Goal: Find specific page/section: Locate a particular part of the current website

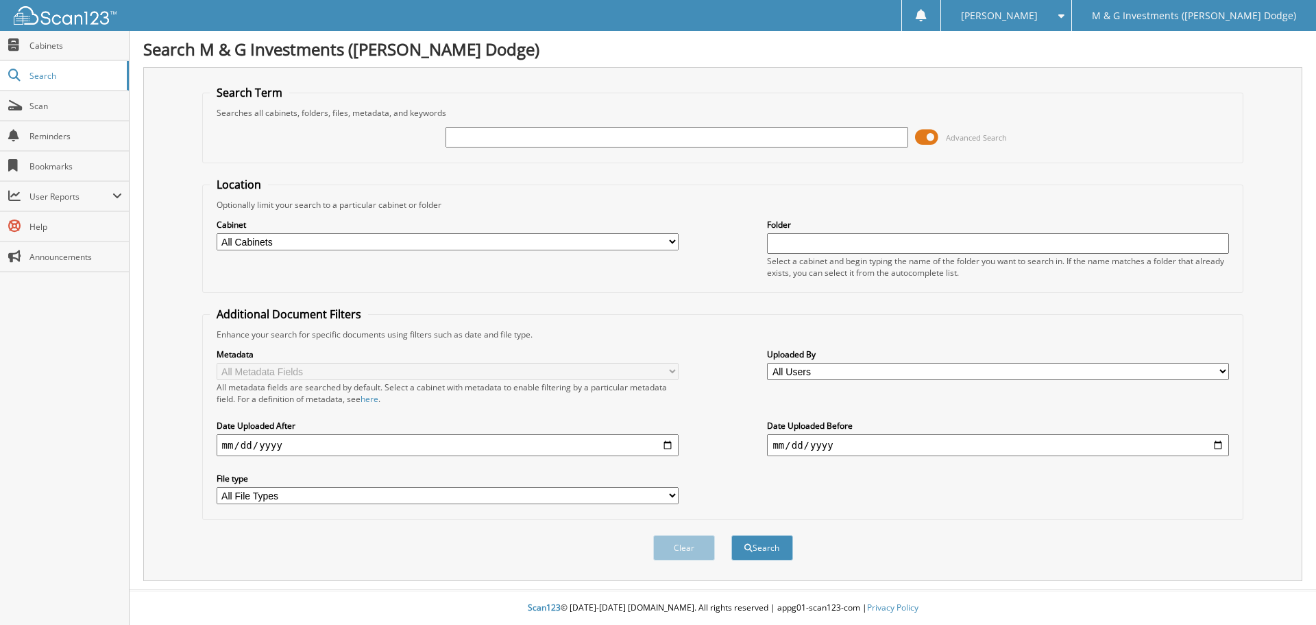
click at [622, 239] on select "All Cabinets ACCOUNTS PAYABLE ACCOUNTS RECEIVABLE CANCELLATIONS CAR DEALS CASH …" at bounding box center [448, 241] width 462 height 17
click at [217, 233] on select "All Cabinets ACCOUNTS PAYABLE ACCOUNTS RECEIVABLE CANCELLATIONS CAR DEALS CASH …" at bounding box center [448, 241] width 462 height 17
click at [314, 232] on div "Cabinet All Cabinets ACCOUNTS PAYABLE ACCOUNTS RECEIVABLE CANCELLATIONS CAR DEA…" at bounding box center [448, 234] width 462 height 34
click at [298, 245] on select "All Cabinets ACCOUNTS PAYABLE ACCOUNTS RECEIVABLE CANCELLATIONS CAR DEALS CASH …" at bounding box center [448, 241] width 462 height 17
select select "19462"
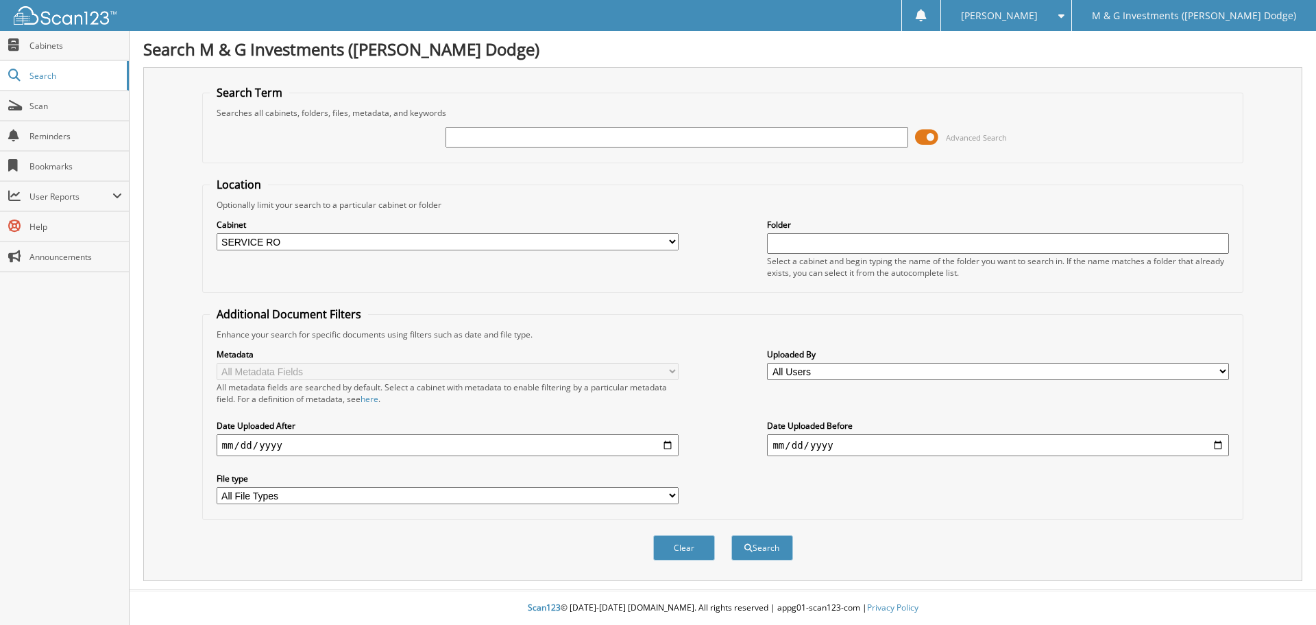
click at [217, 233] on select "All Cabinets ACCOUNTS PAYABLE ACCOUNTS RECEIVABLE CANCELLATIONS CAR DEALS CASH …" at bounding box center [448, 241] width 462 height 17
click at [489, 123] on div "Advanced Search" at bounding box center [723, 137] width 1027 height 37
click at [490, 132] on input "text" at bounding box center [677, 137] width 462 height 21
type input "537283"
click at [731, 535] on button "Search" at bounding box center [762, 547] width 62 height 25
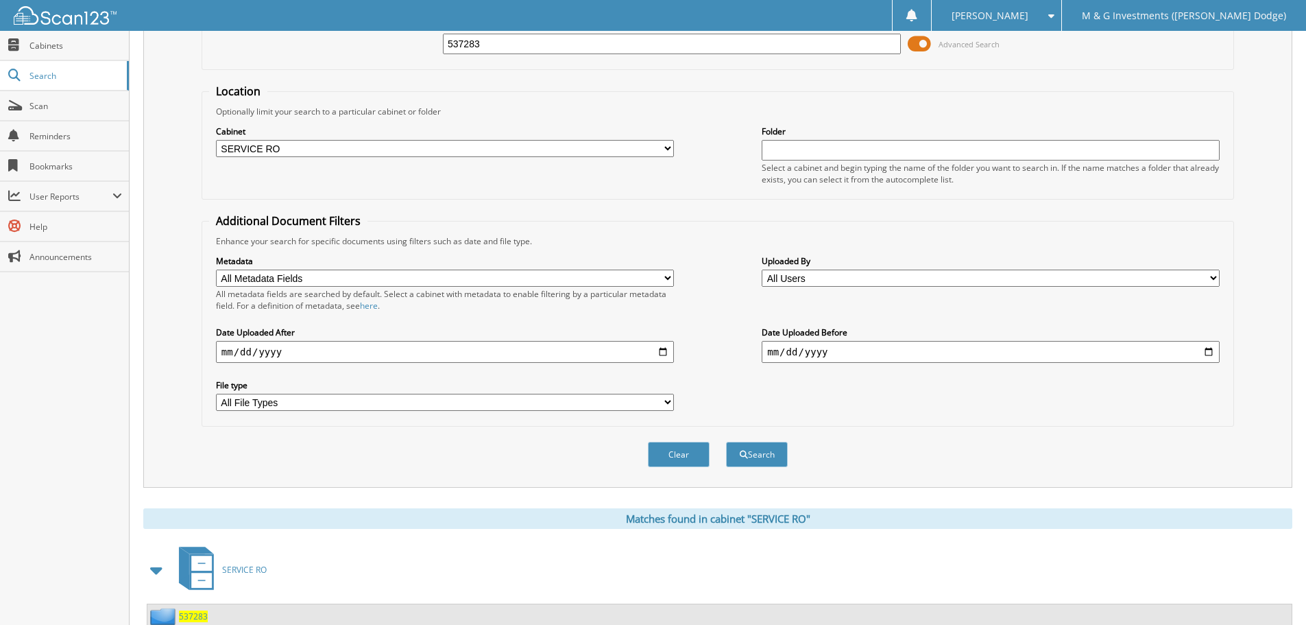
scroll to position [195, 0]
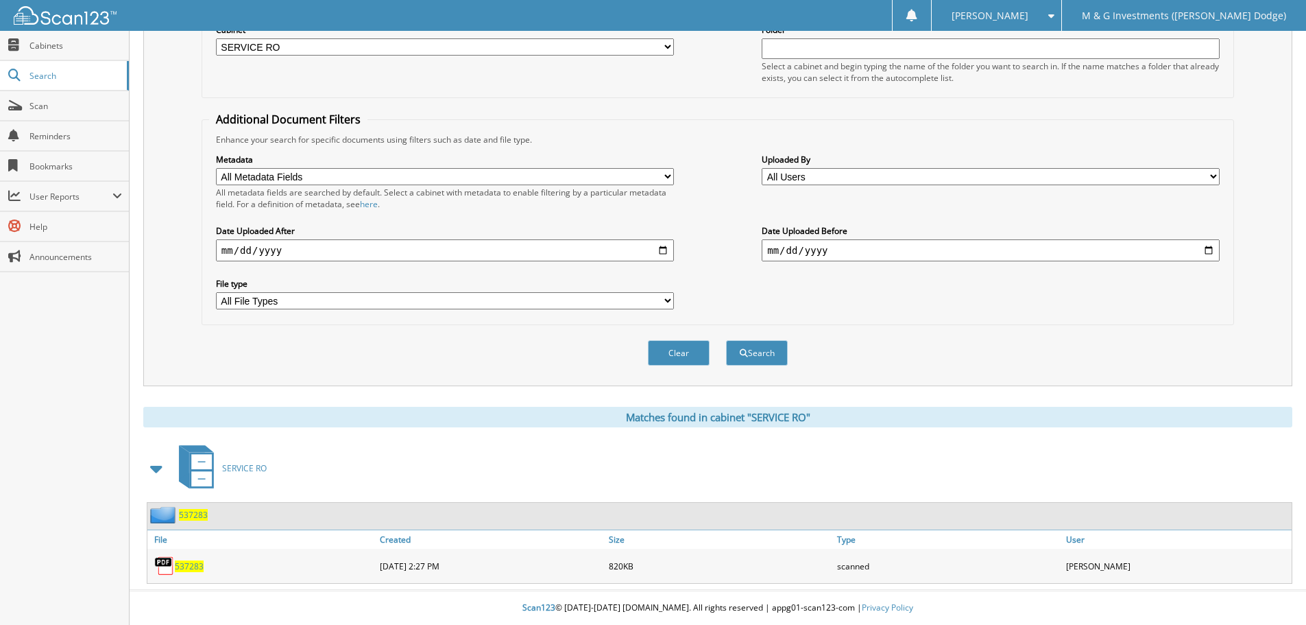
click at [193, 514] on span "537283" at bounding box center [193, 515] width 29 height 12
